Goal: Transaction & Acquisition: Obtain resource

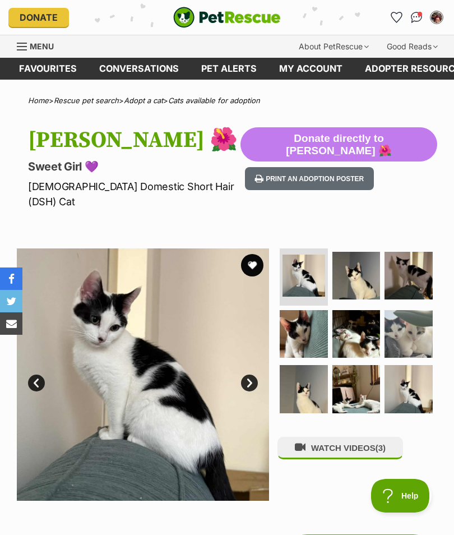
click at [52, 67] on link "Favourites" at bounding box center [48, 69] width 80 height 22
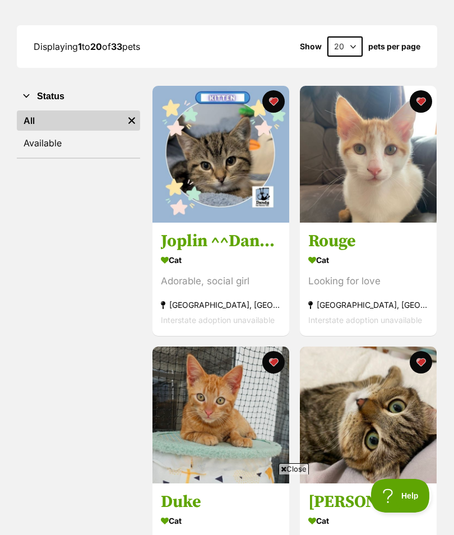
scroll to position [142, 0]
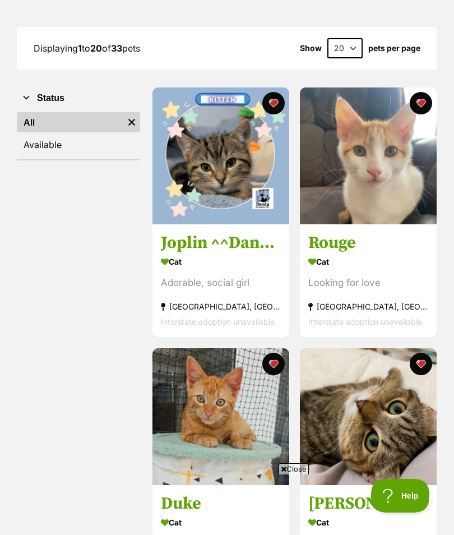
click at [213, 170] on img at bounding box center [220, 155] width 137 height 137
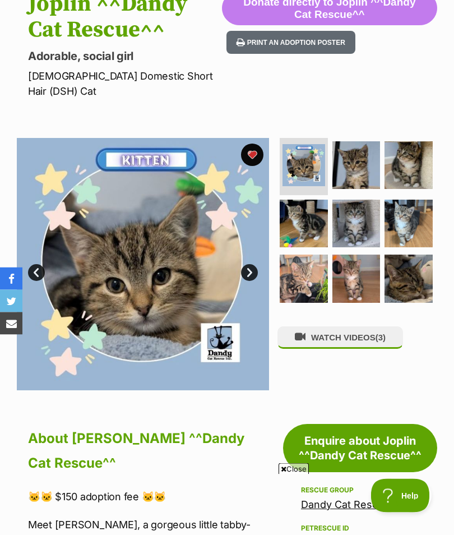
scroll to position [136, 0]
click at [312, 254] on img at bounding box center [304, 278] width 48 height 48
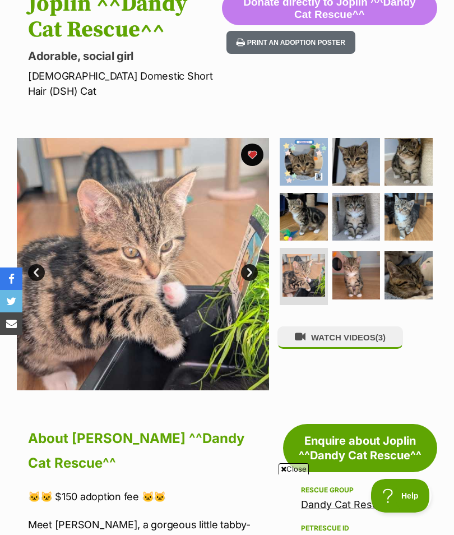
click at [357, 258] on img at bounding box center [356, 275] width 48 height 48
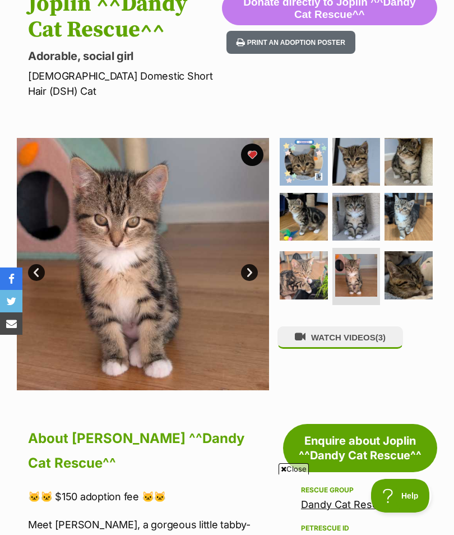
click at [410, 259] on img at bounding box center [408, 275] width 48 height 48
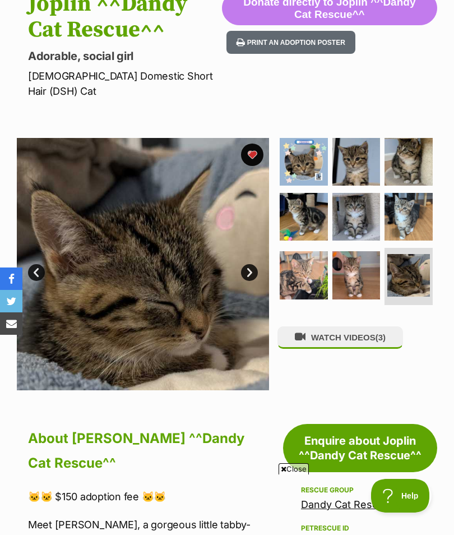
click at [416, 206] on img at bounding box center [408, 217] width 48 height 48
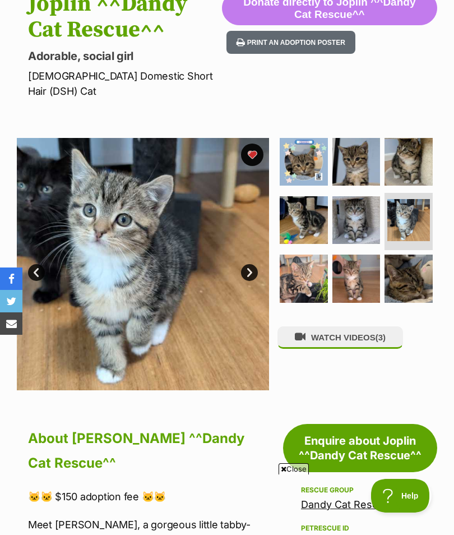
scroll to position [0, 0]
click at [354, 205] on img at bounding box center [356, 220] width 48 height 48
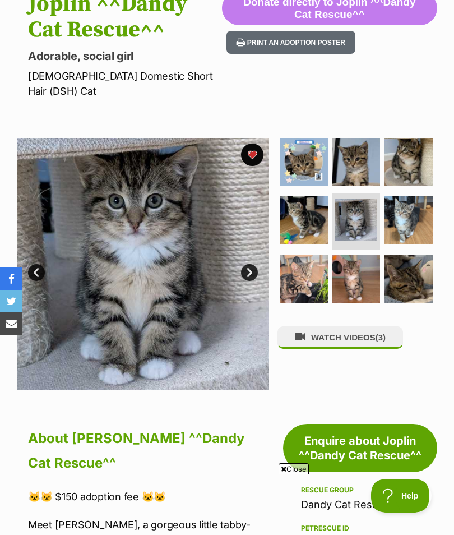
click at [297, 206] on img at bounding box center [304, 220] width 48 height 48
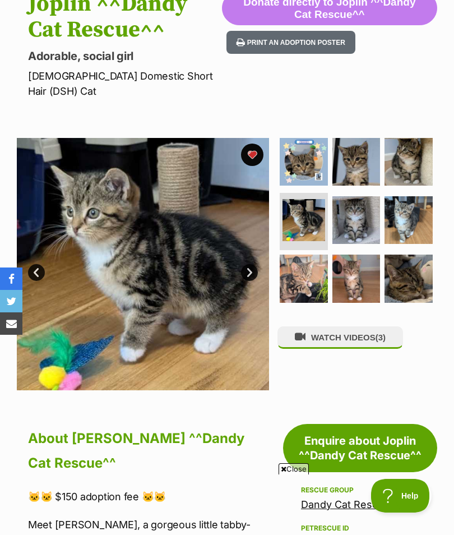
click at [414, 200] on img at bounding box center [408, 220] width 48 height 48
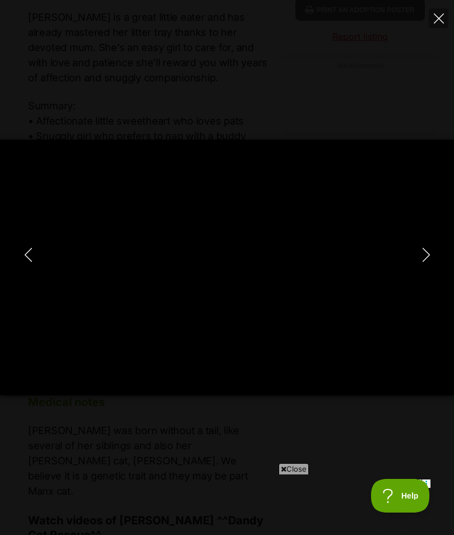
type input "100"
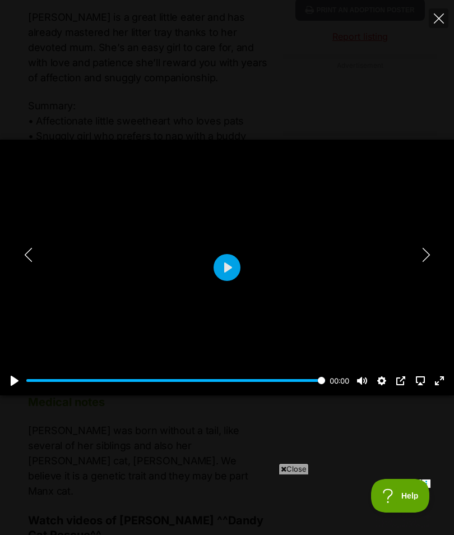
click at [428, 262] on icon "Next" at bounding box center [425, 255] width 7 height 14
click at [224, 281] on button "Play" at bounding box center [227, 267] width 27 height 27
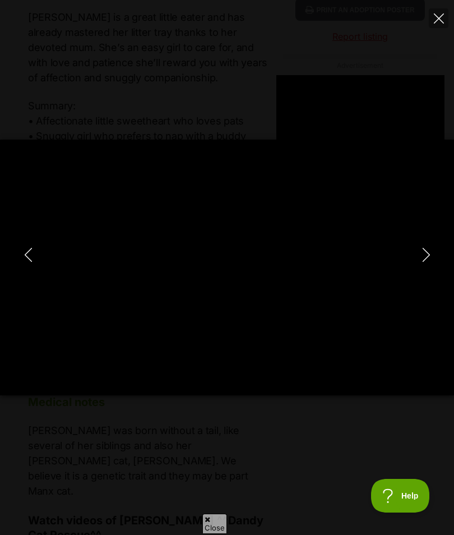
click at [421, 262] on icon "Next" at bounding box center [426, 255] width 14 height 14
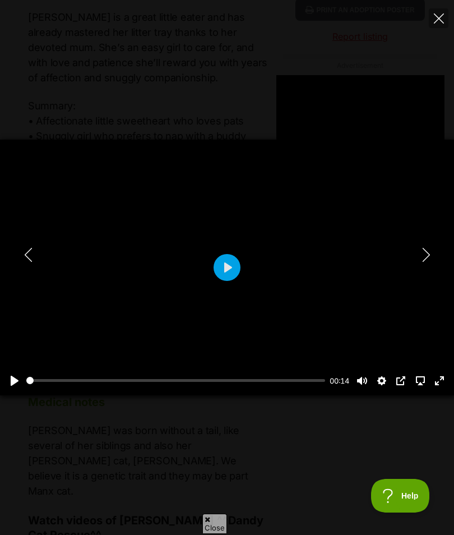
type input "39.74"
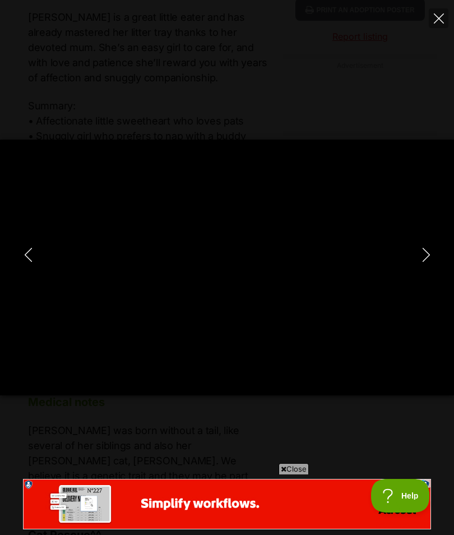
click at [424, 262] on icon "Next" at bounding box center [426, 255] width 14 height 14
type input "58.08"
type input "11.85"
click at [447, 16] on button "Close" at bounding box center [439, 18] width 20 height 20
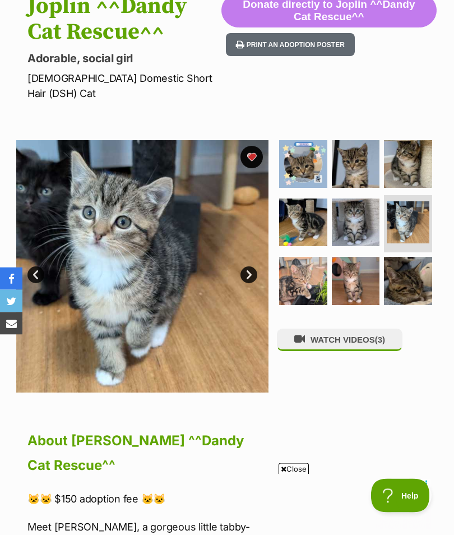
scroll to position [134, 1]
click at [413, 153] on img at bounding box center [408, 164] width 48 height 48
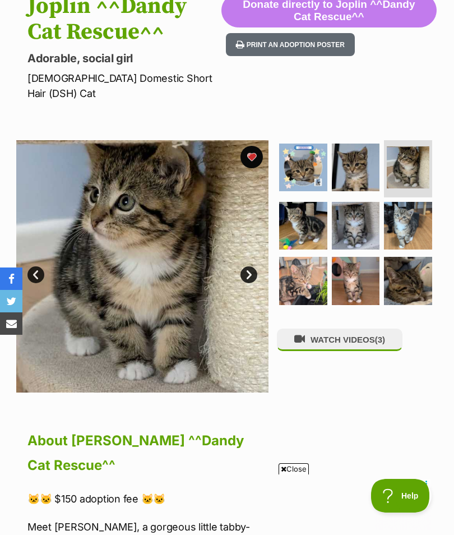
click at [358, 208] on img at bounding box center [356, 226] width 48 height 48
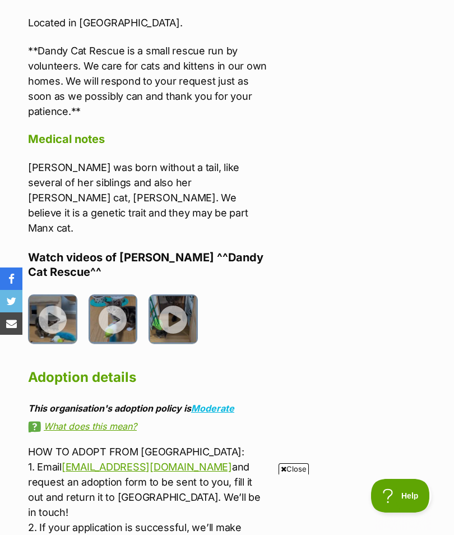
scroll to position [0, 0]
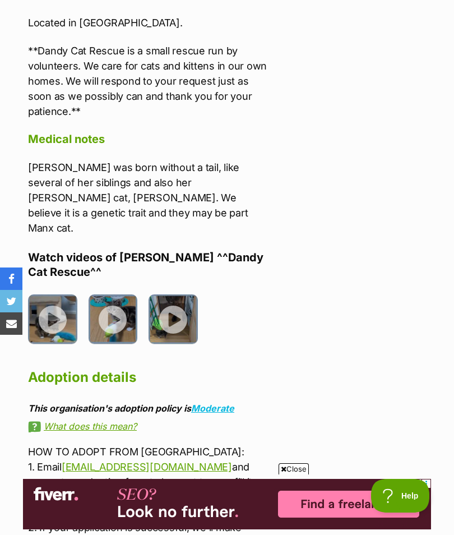
click at [157, 461] on link "dandycatrescue@yahoo.com" at bounding box center [147, 467] width 170 height 12
